Goal: Register for event/course

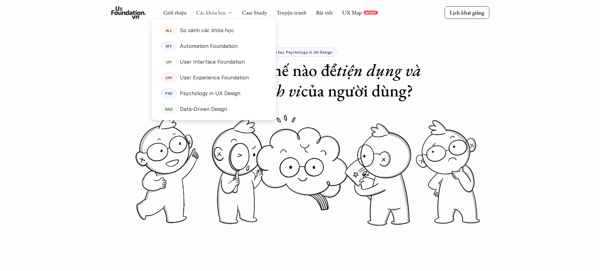
click at [225, 12] on link "Các khóa học" at bounding box center [211, 12] width 30 height 7
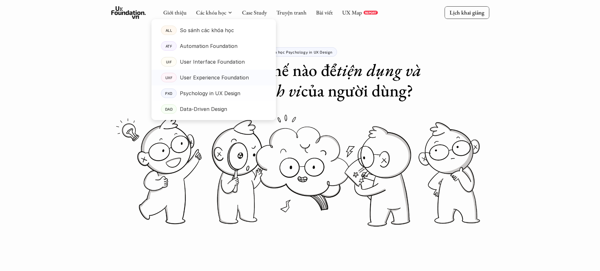
click at [229, 83] on link "UXF User Experience Foundation" at bounding box center [213, 78] width 124 height 16
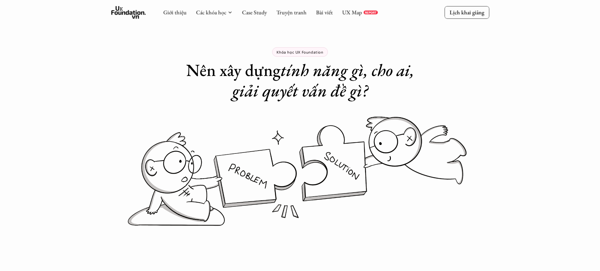
scroll to position [279, 0]
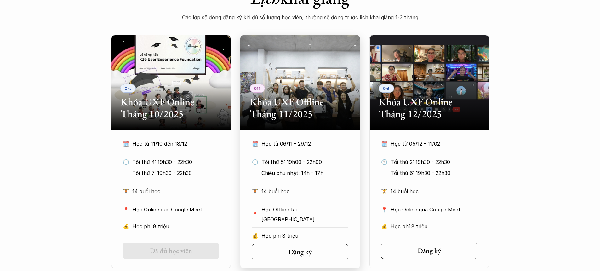
click at [289, 260] on section "Off Khóa UXF Offline Tháng 11/2025 🗓️ Học từ 06/11 - 29/12 🕙 Tối thứ 5: 19h00 -…" at bounding box center [300, 151] width 120 height 233
click at [293, 249] on h5 "Đăng ký" at bounding box center [299, 252] width 23 height 8
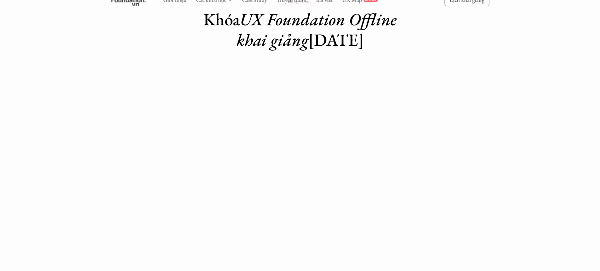
scroll to position [76, 0]
